Goal: Transaction & Acquisition: Purchase product/service

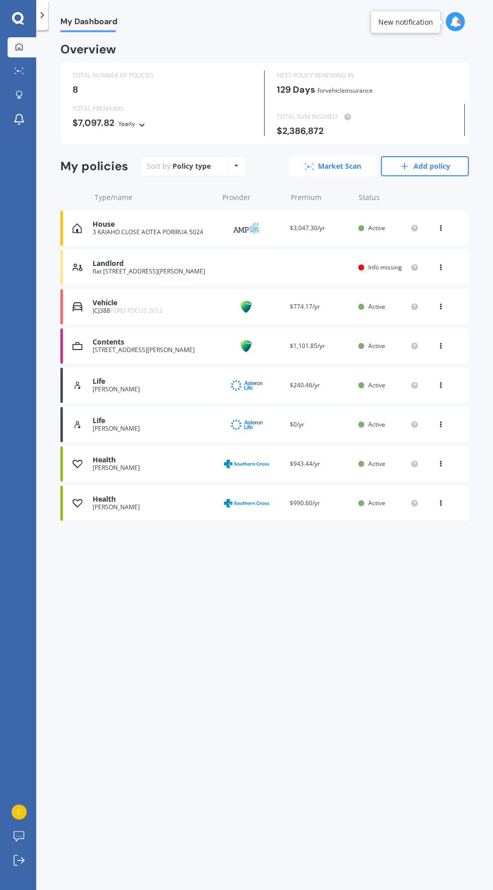
click at [342, 165] on link "Market Scan" at bounding box center [333, 166] width 88 height 20
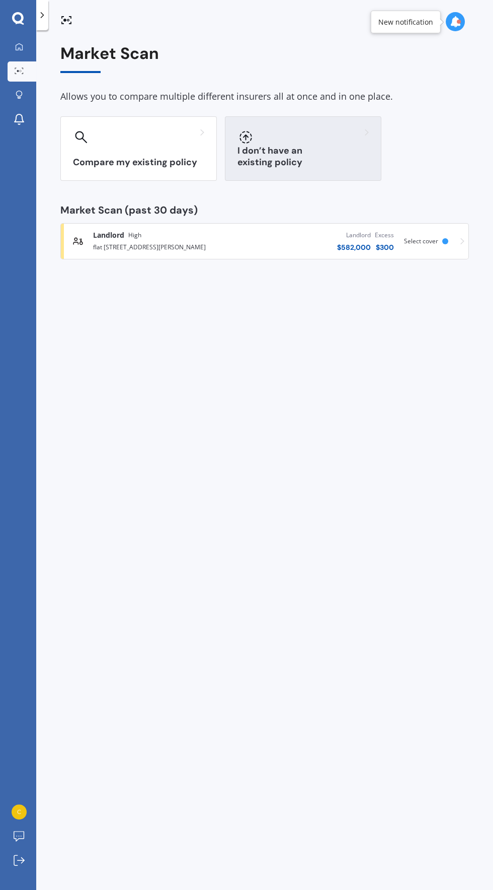
click at [343, 162] on h3 "I don’t have an existing policy" at bounding box center [303, 156] width 131 height 23
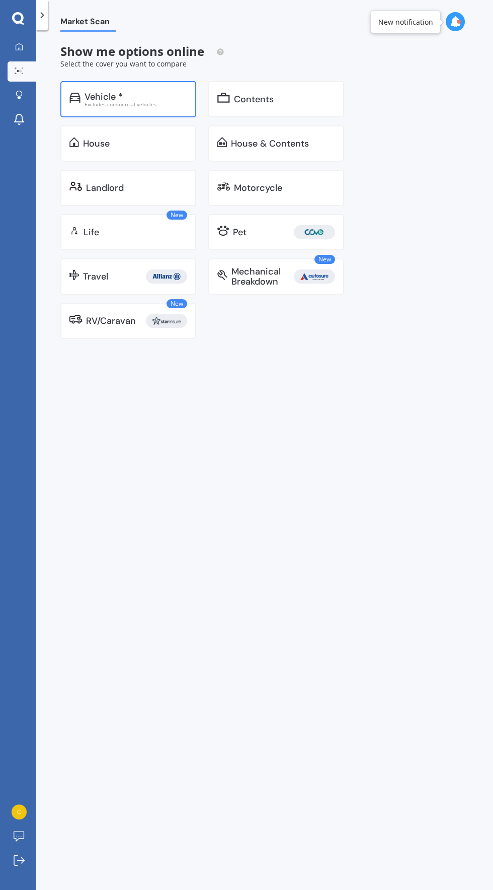
click at [142, 111] on div "Vehicle * Excludes commercial vehicles" at bounding box center [128, 99] width 136 height 36
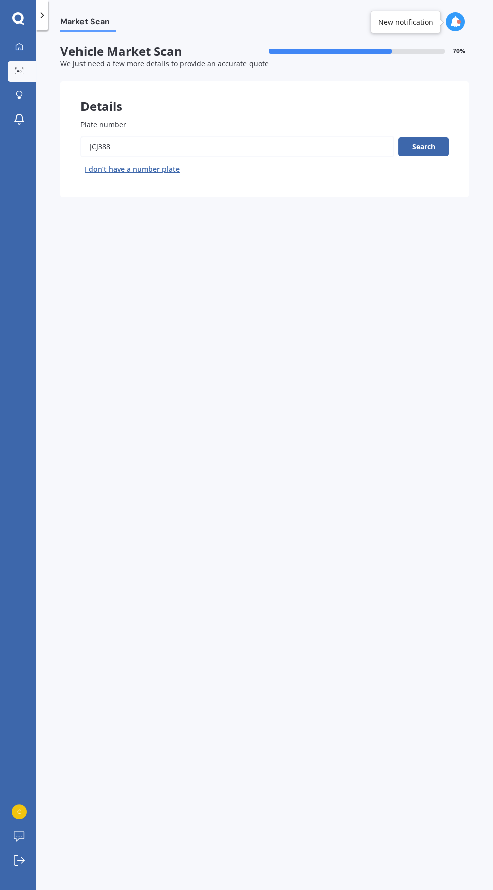
click at [242, 146] on input "Plate number" at bounding box center [238, 146] width 314 height 21
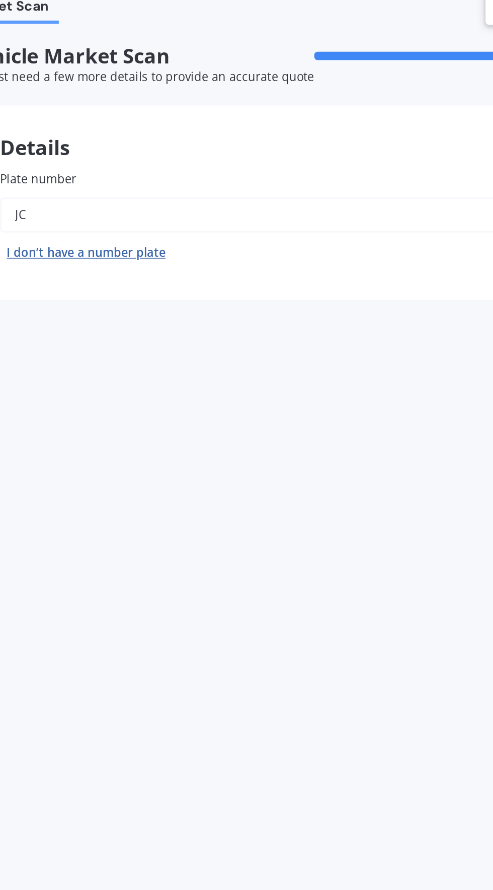
type input "J"
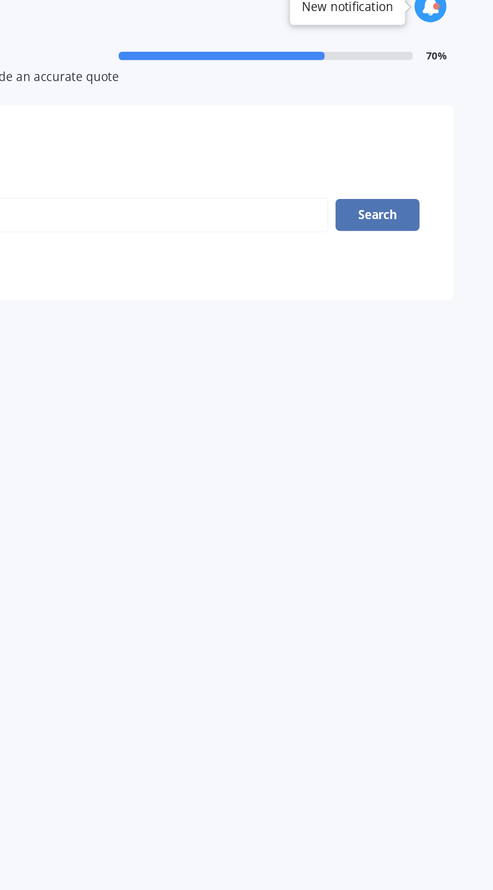
type input "NCB243"
click at [434, 148] on button "Search" at bounding box center [424, 146] width 50 height 19
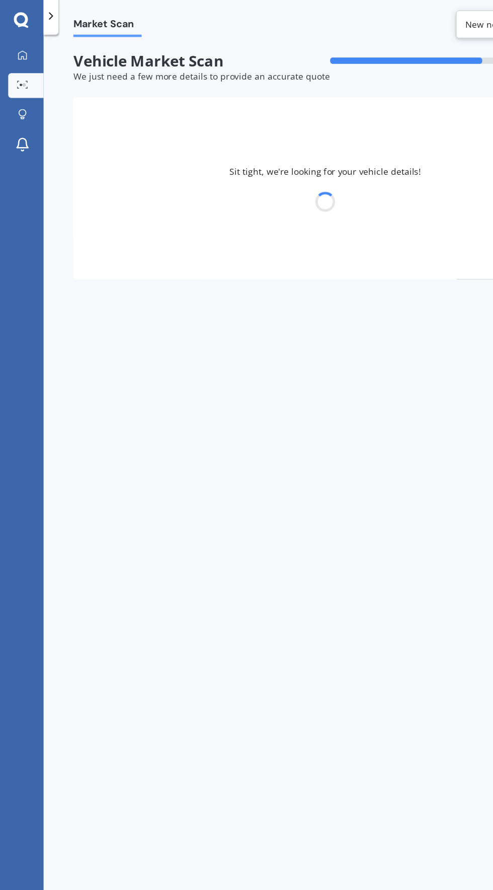
select select "NISSAN"
select select "LEAF"
select select "27"
select select "07"
select select "1990"
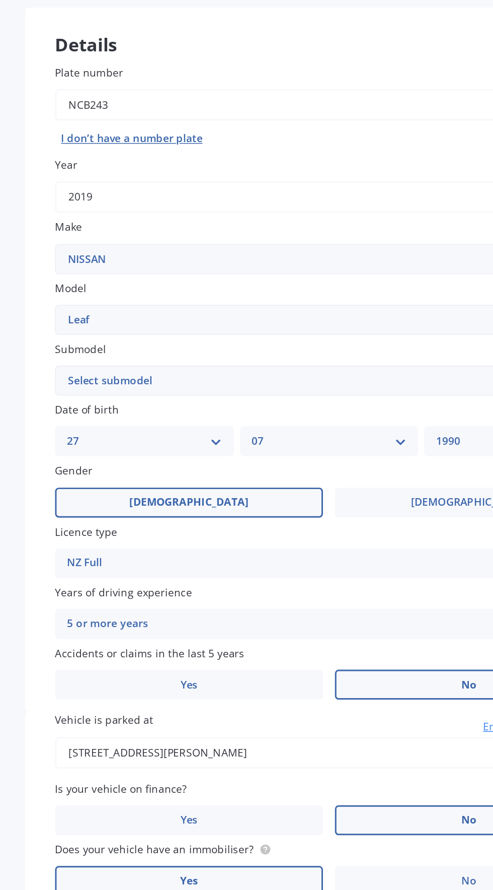
click at [277, 338] on select "Select submodel EV Hybrid" at bounding box center [265, 332] width 369 height 20
select select "EV"
click at [81, 322] on select "Select submodel EV Hybrid" at bounding box center [265, 332] width 369 height 20
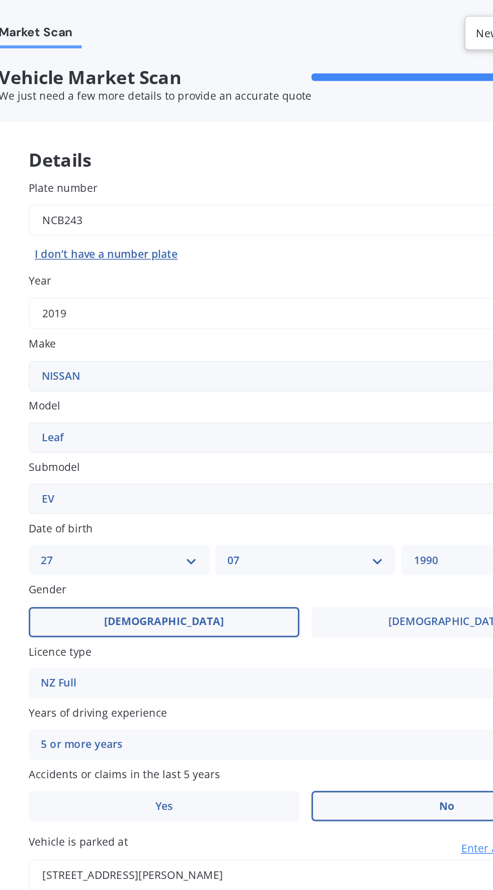
click at [291, 308] on label "Submodel" at bounding box center [263, 310] width 365 height 11
click at [291, 322] on select "Select submodel EV Hybrid" at bounding box center [265, 332] width 369 height 20
click at [300, 308] on label "Submodel" at bounding box center [263, 310] width 365 height 11
click at [300, 322] on select "Select submodel EV Hybrid" at bounding box center [265, 332] width 369 height 20
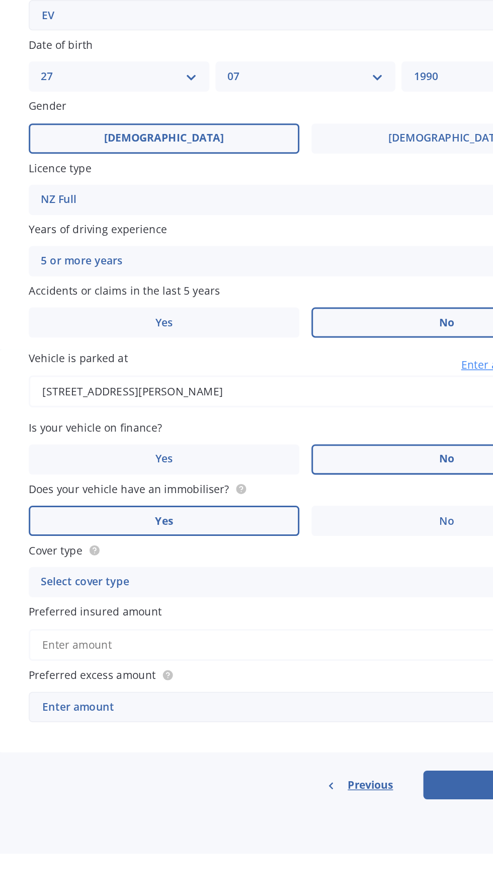
click at [122, 794] on div "Enter amount" at bounding box center [259, 791] width 338 height 11
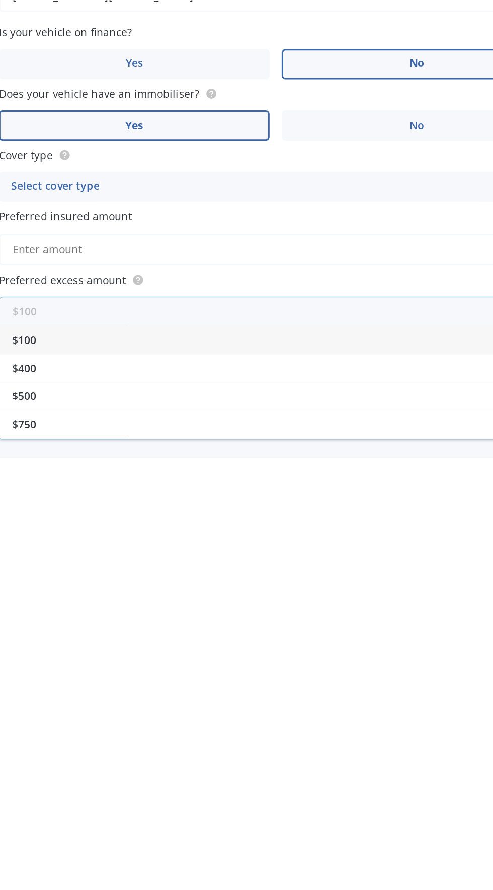
scroll to position [52, 0]
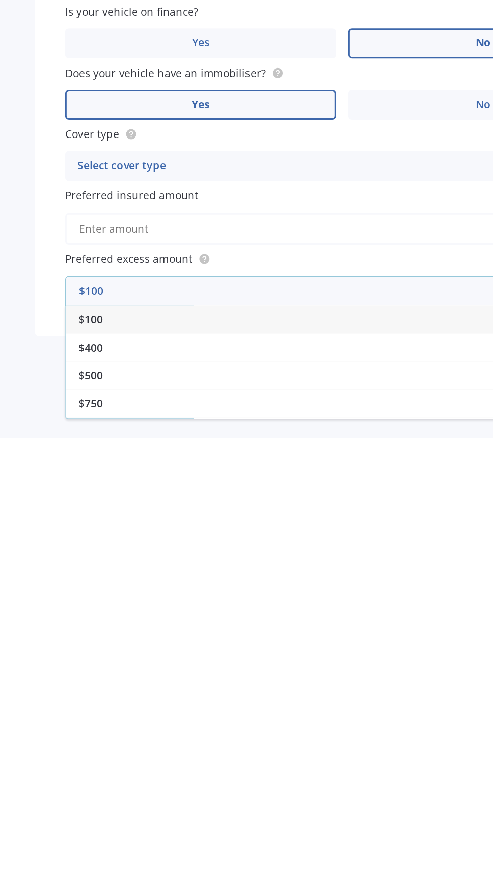
click at [278, 765] on label "Preferred excess amount" at bounding box center [263, 770] width 365 height 11
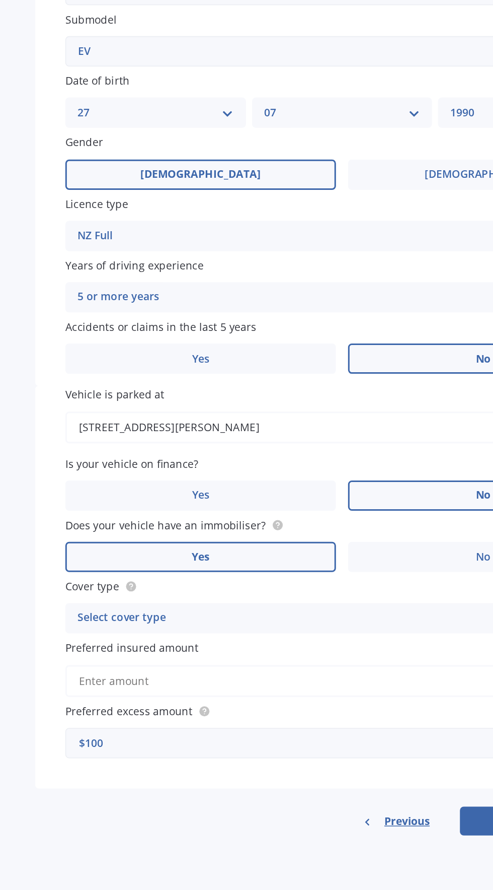
click at [105, 740] on input "Preferred insured amount" at bounding box center [265, 750] width 369 height 21
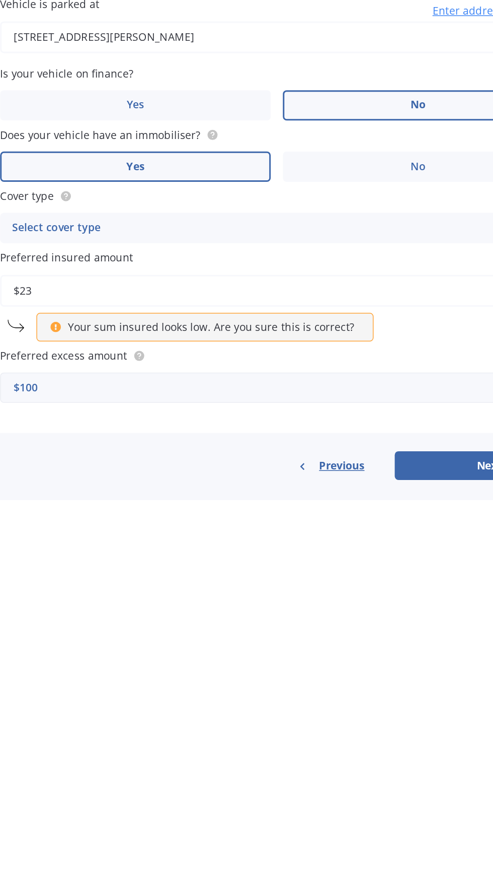
type input "$23"
type input "4"
click at [317, 740] on input "$23" at bounding box center [265, 750] width 369 height 21
click at [318, 740] on input "$23" at bounding box center [265, 750] width 369 height 21
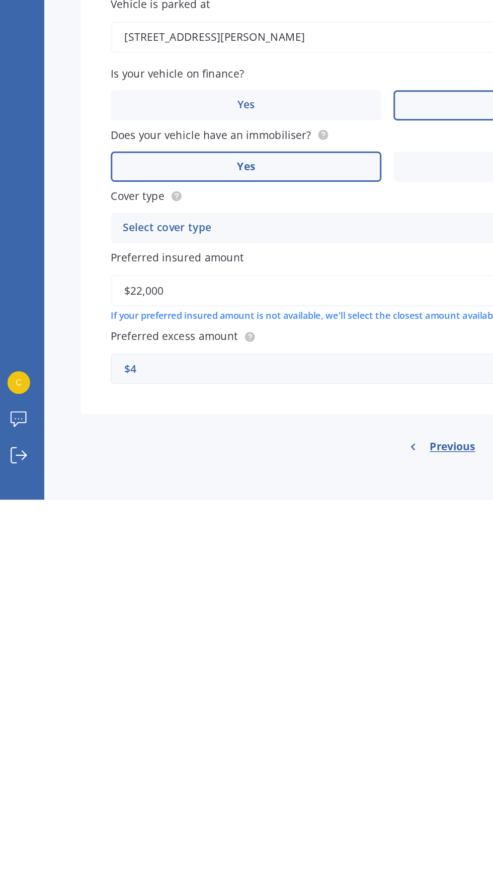
type input "$22,000"
click at [231, 797] on div "$4" at bounding box center [259, 802] width 338 height 11
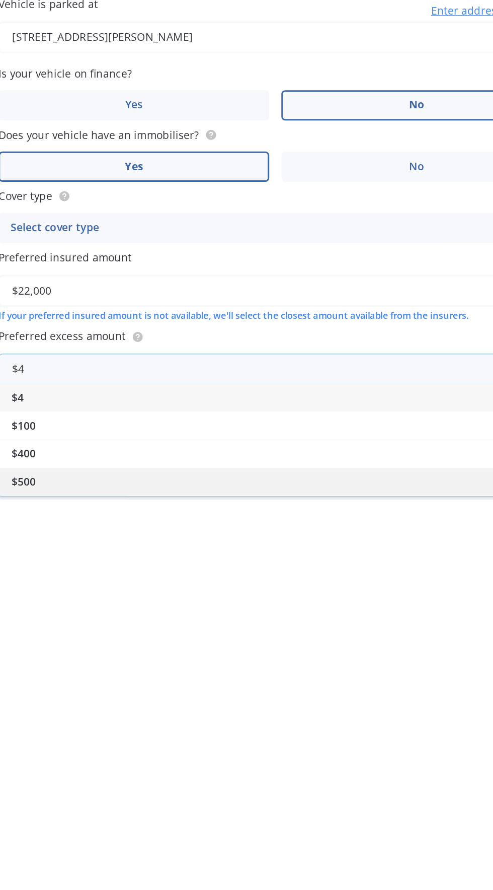
click at [252, 868] on div "$500" at bounding box center [265, 877] width 368 height 19
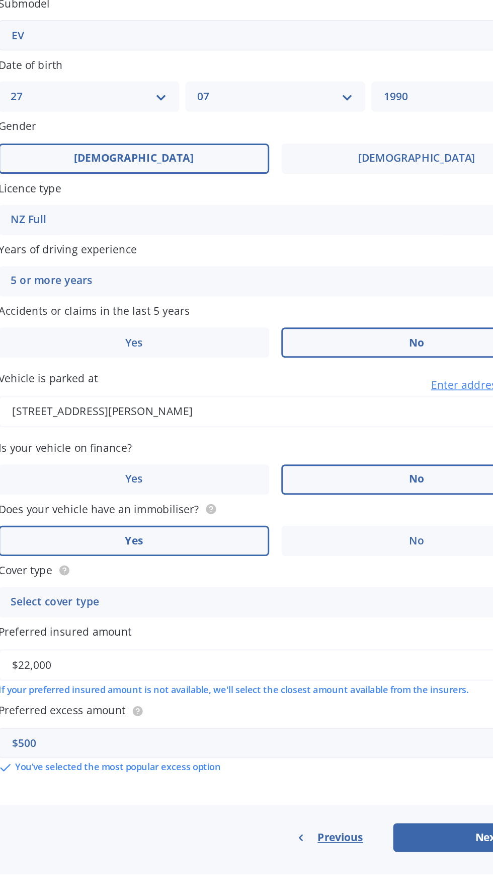
scroll to position [72, 0]
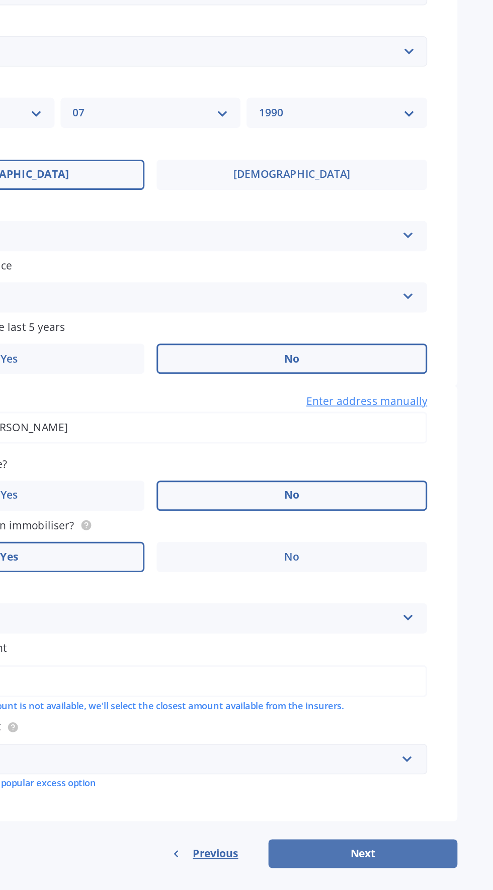
click at [390, 856] on button "Next" at bounding box center [406, 865] width 126 height 19
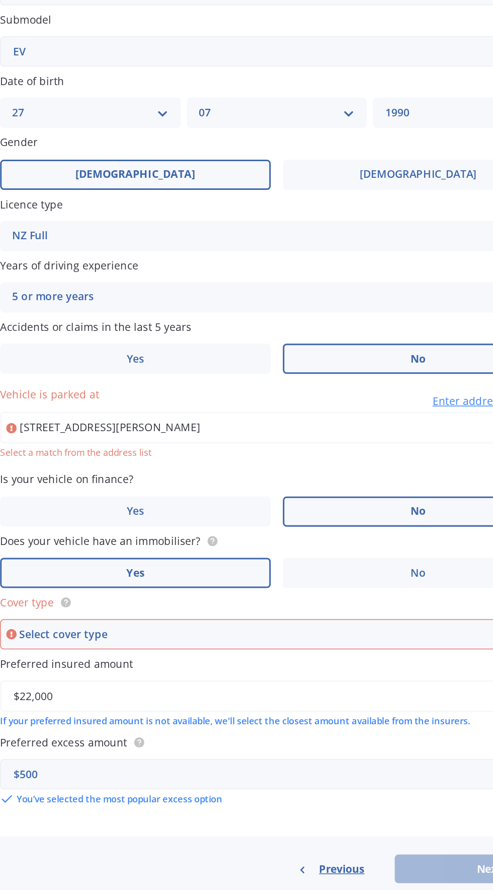
scroll to position [71, 0]
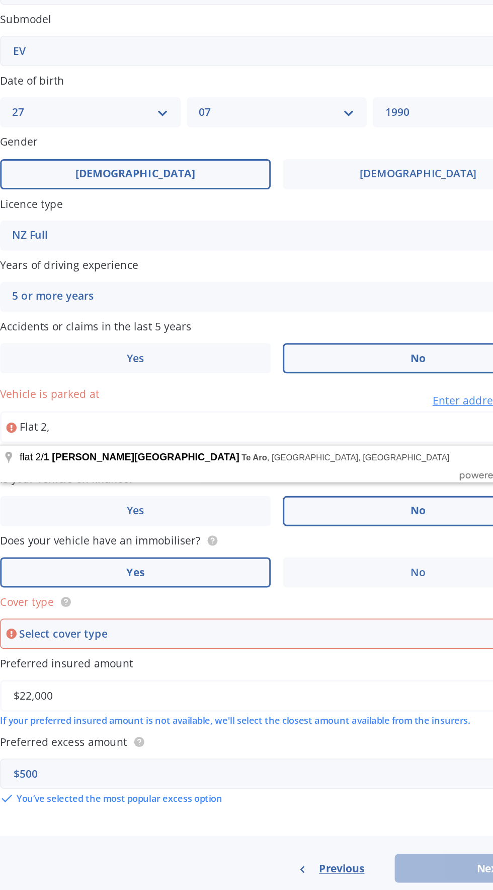
type input "Flat"
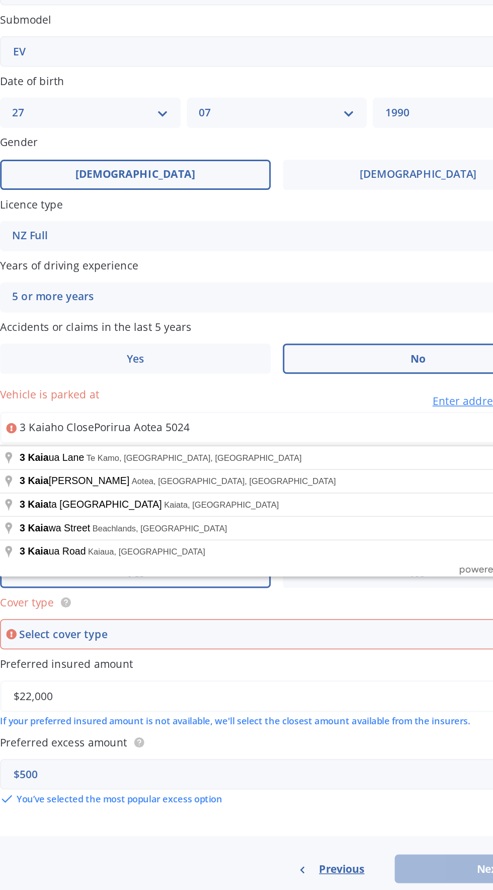
click at [313, 571] on input "3 Kaiaho ClosePorirua Aotea 5024" at bounding box center [265, 581] width 369 height 21
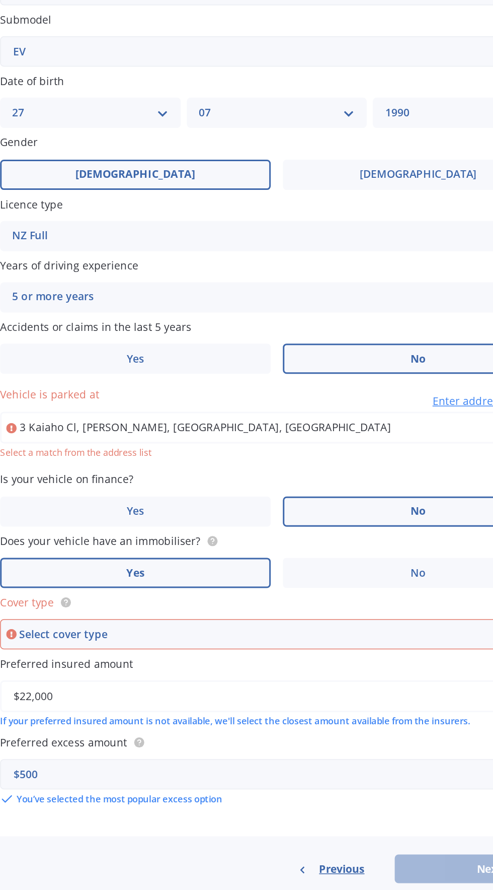
type input "[STREET_ADDRESS][PERSON_NAME]"
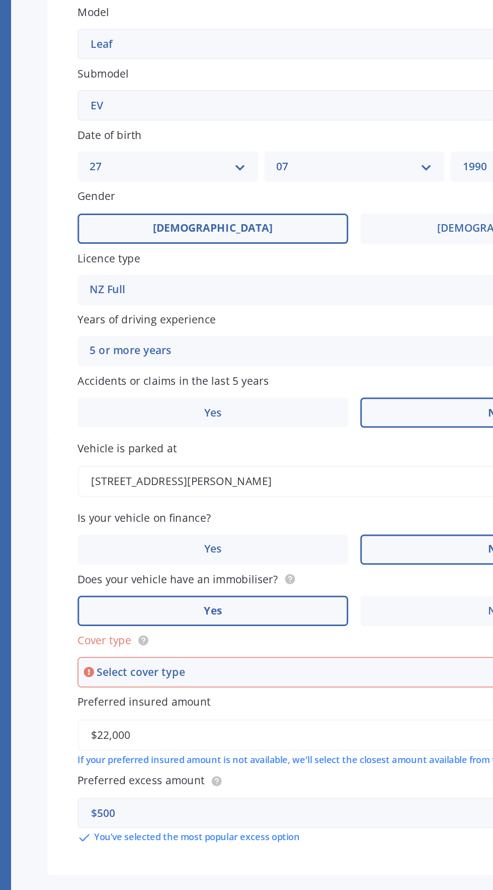
scroll to position [51, 0]
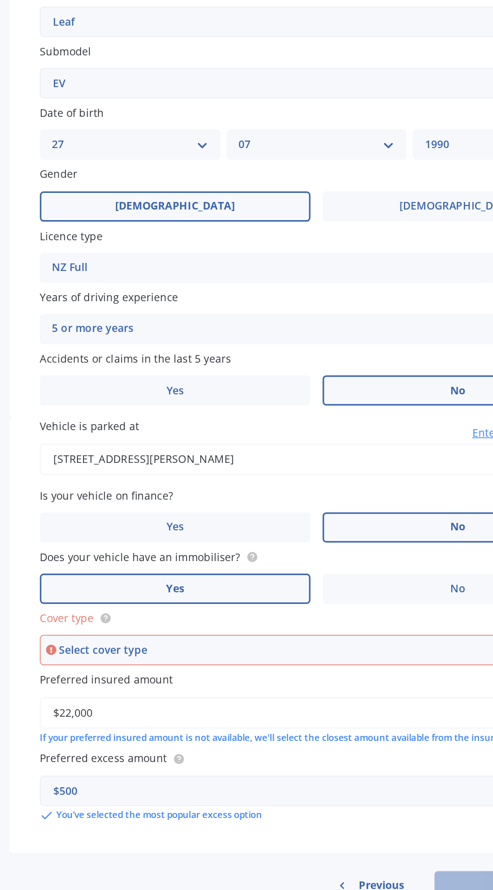
click at [121, 703] on div "Select cover type" at bounding box center [260, 708] width 334 height 11
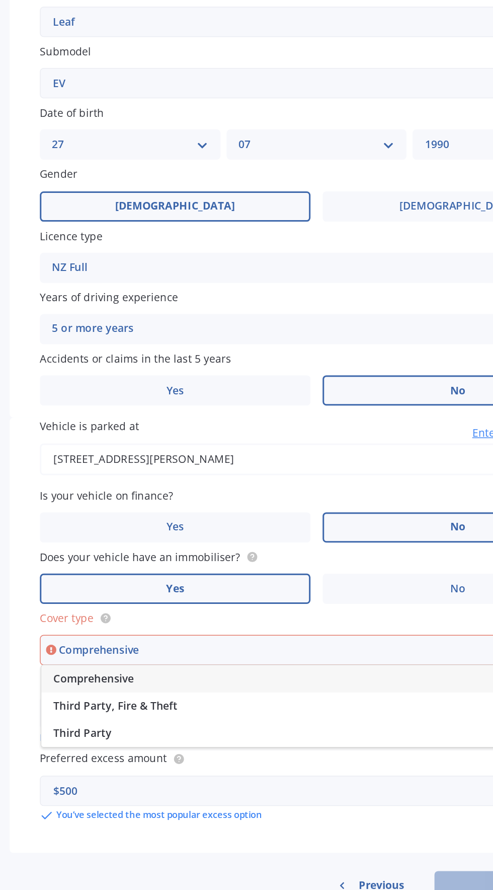
click at [106, 723] on span "Comprehensive" at bounding box center [116, 728] width 53 height 10
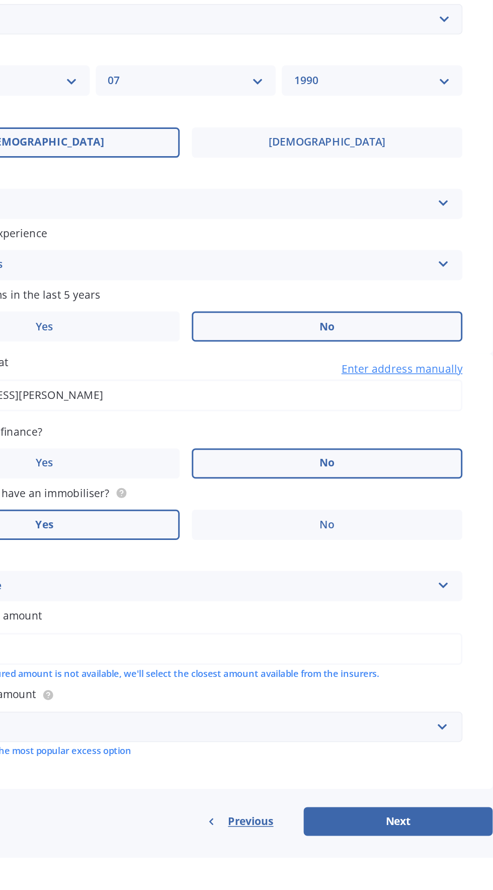
scroll to position [0, 0]
click at [403, 872] on button "Next" at bounding box center [406, 865] width 126 height 19
select select "27"
select select "07"
select select "1990"
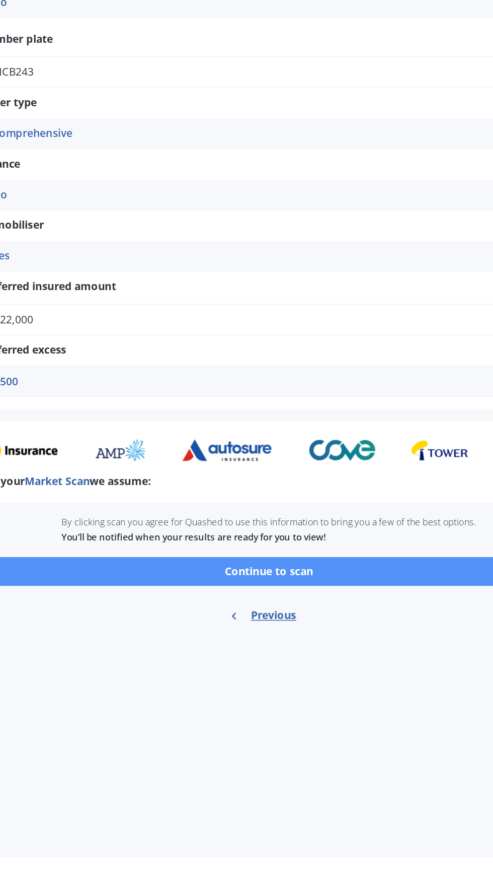
click at [143, 697] on button "Continue to scan" at bounding box center [264, 699] width 389 height 19
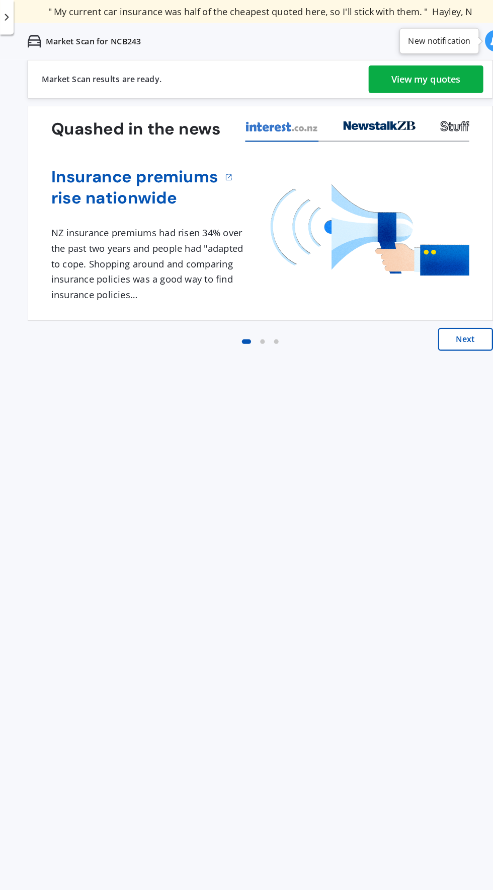
click at [437, 77] on div "View my quotes" at bounding box center [410, 69] width 61 height 24
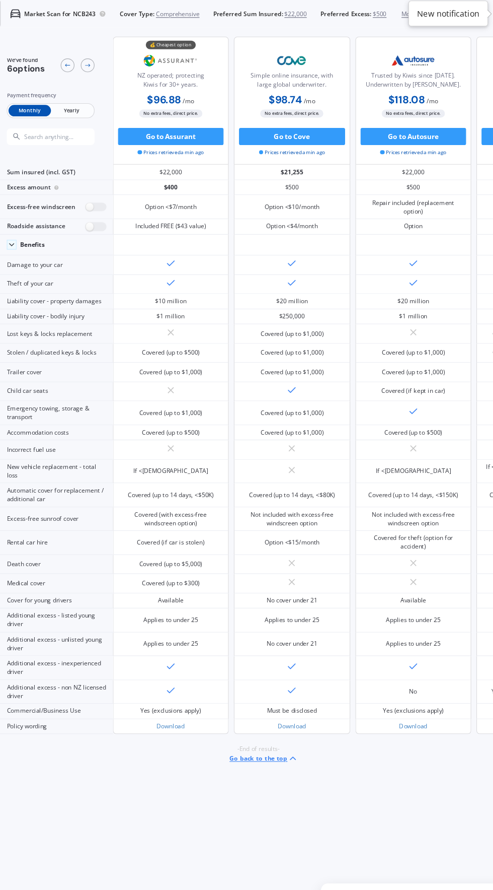
click at [89, 97] on span "Yearly" at bounding box center [99, 97] width 37 height 10
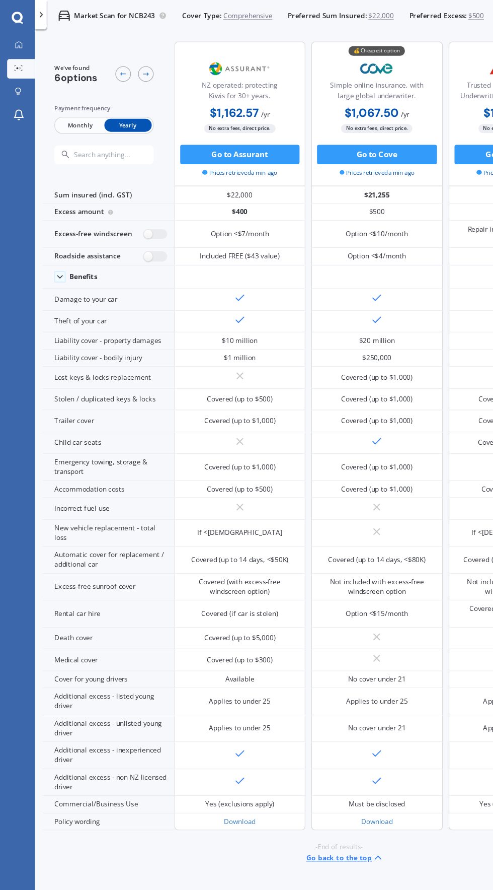
click at [12, 51] on icon at bounding box center [12, 51] width 1 height 1
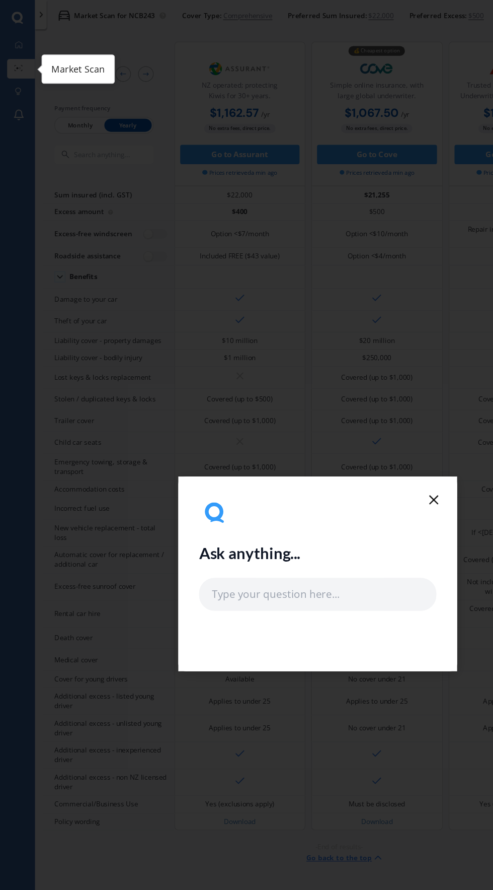
click at [6, 44] on div "Ask anything..." at bounding box center [246, 445] width 493 height 890
click at [336, 387] on line at bounding box center [337, 388] width 6 height 6
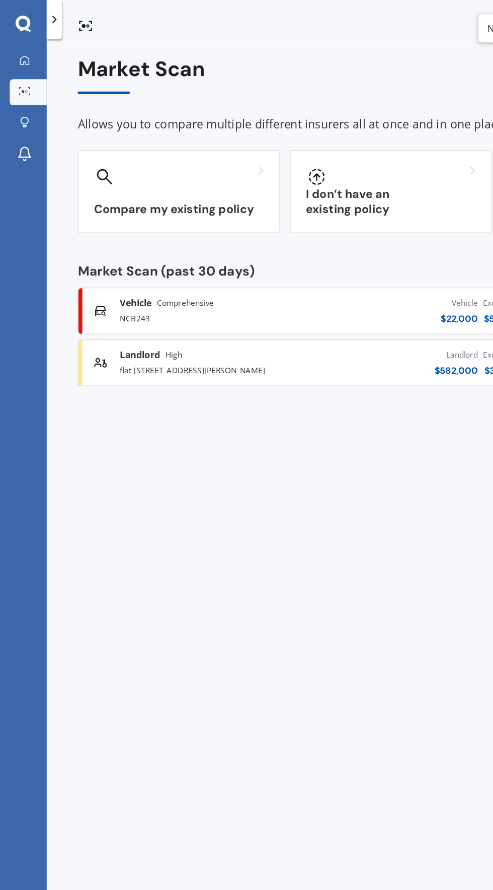
click at [342, 383] on div "Market Scan Allows you to compare multiple different insurers all at once and i…" at bounding box center [264, 461] width 457 height 859
click at [19, 48] on icon at bounding box center [19, 47] width 8 height 8
